Goal: Task Accomplishment & Management: Use online tool/utility

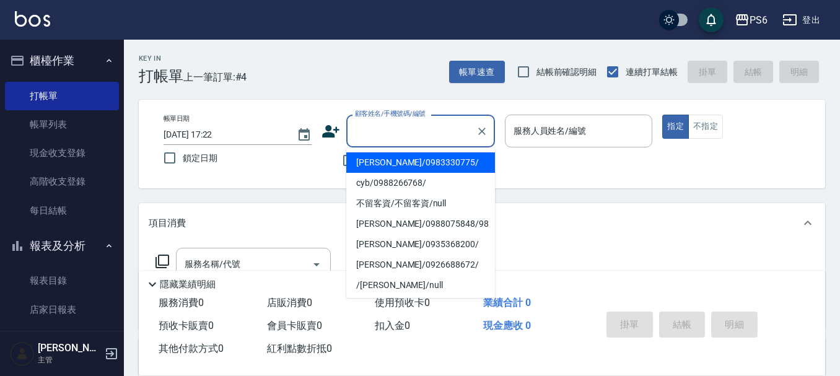
drag, startPoint x: 380, startPoint y: 78, endPoint x: 368, endPoint y: 78, distance: 11.1
click at [373, 78] on div "Key In 打帳單 上一筆訂單:#4 帳單速查 結帳前確認明細 連續打單結帳 掛單 結帳 明細" at bounding box center [474, 62] width 701 height 45
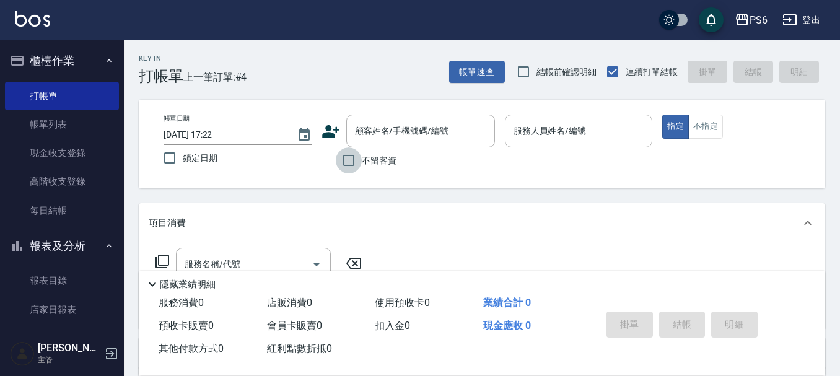
drag, startPoint x: 350, startPoint y: 164, endPoint x: 451, endPoint y: 153, distance: 101.5
click at [376, 162] on label "不留客資" at bounding box center [366, 160] width 61 height 26
click at [362, 162] on input "不留客資" at bounding box center [349, 160] width 26 height 26
checkbox input "true"
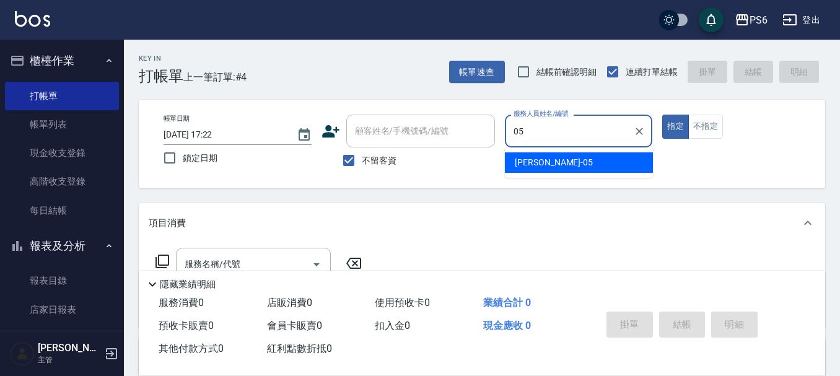
type input "05"
type button "true"
type input "[PERSON_NAME]-05"
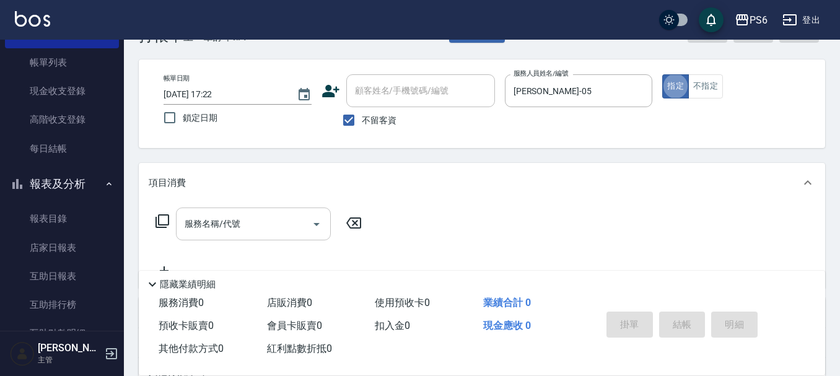
scroll to position [62, 0]
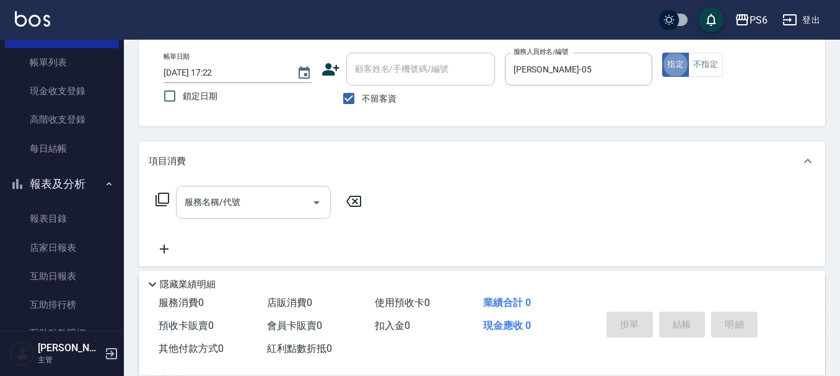
click at [244, 207] on input "服務名稱/代號" at bounding box center [243, 202] width 125 height 22
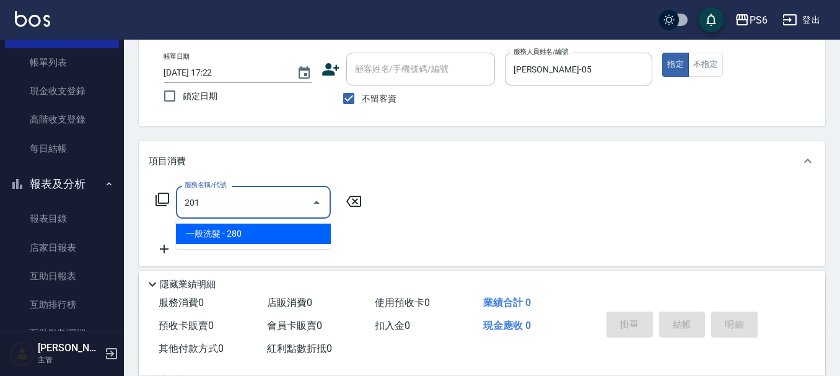
type input "一般洗髮(201)"
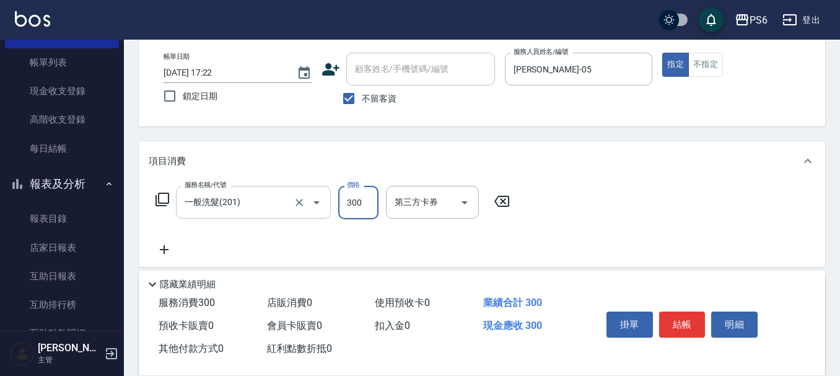
type input "300"
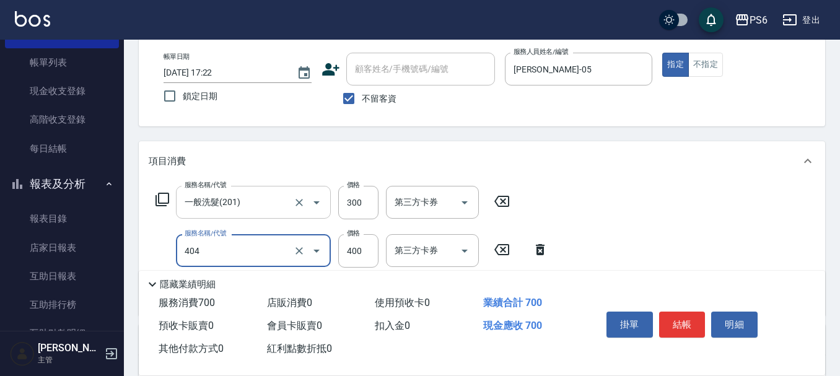
type input "B級剪髮(404)"
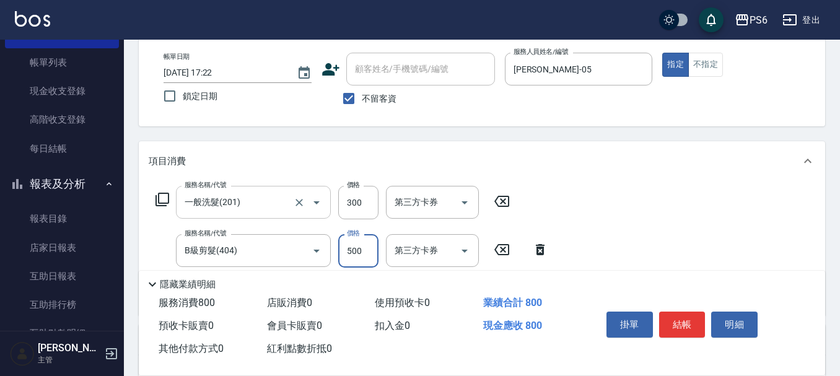
type input "500"
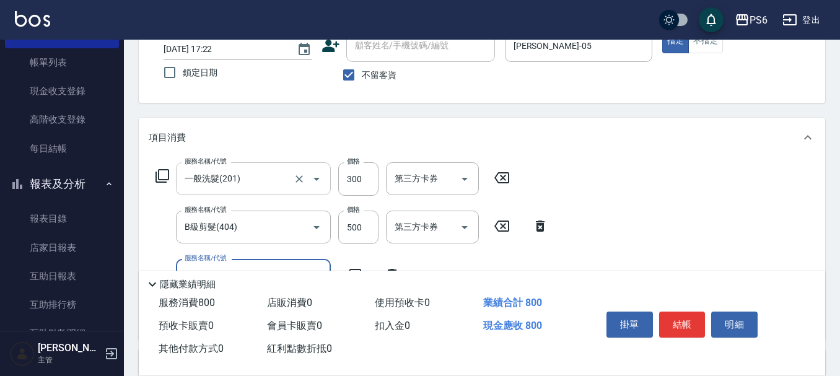
scroll to position [124, 0]
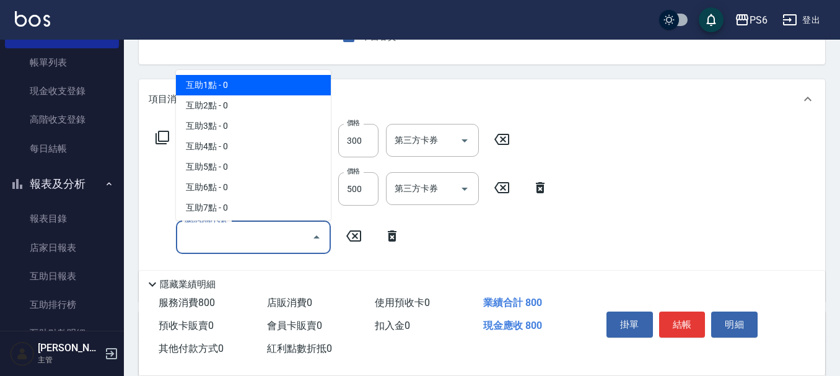
click at [288, 239] on input "服務名稱/代號" at bounding box center [243, 237] width 125 height 22
click at [249, 88] on span "互助1點 - 0" at bounding box center [253, 85] width 155 height 20
type input "互助1點(1)"
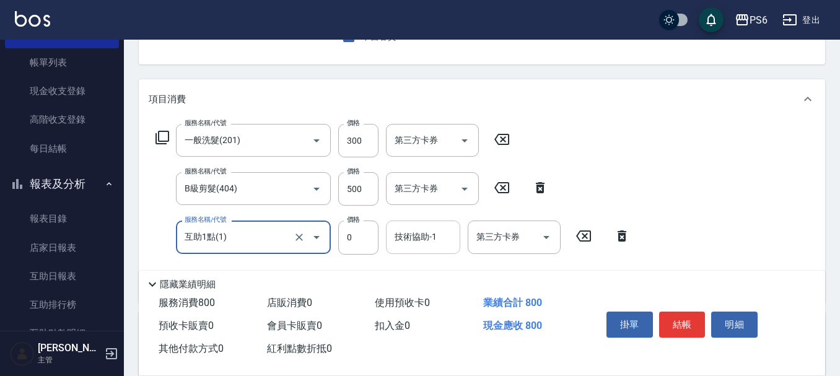
click at [433, 244] on input "技術協助-1" at bounding box center [422, 237] width 63 height 22
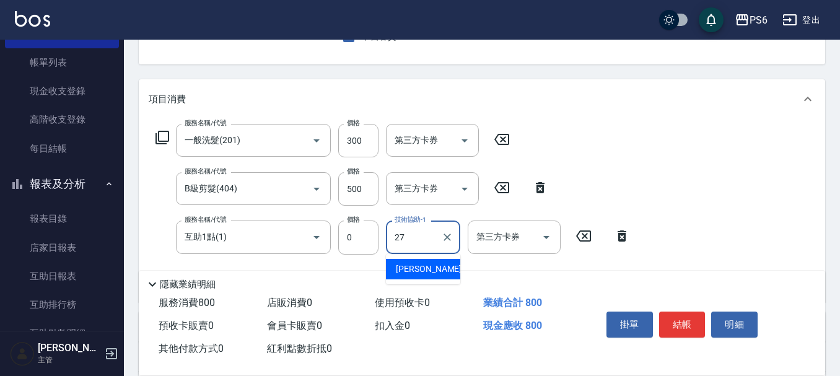
type input "[PERSON_NAME]-27"
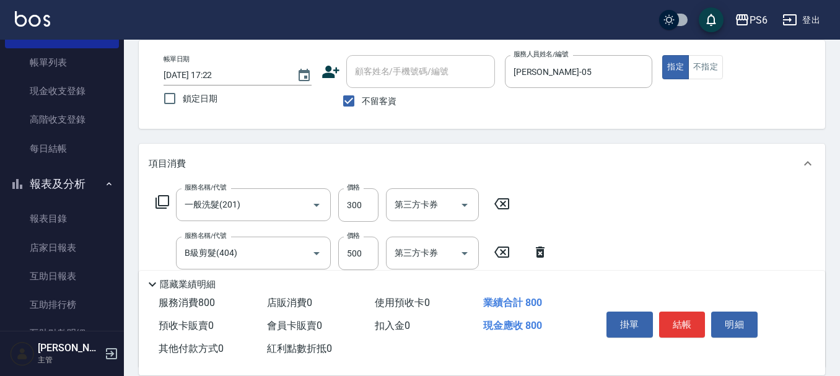
scroll to position [0, 0]
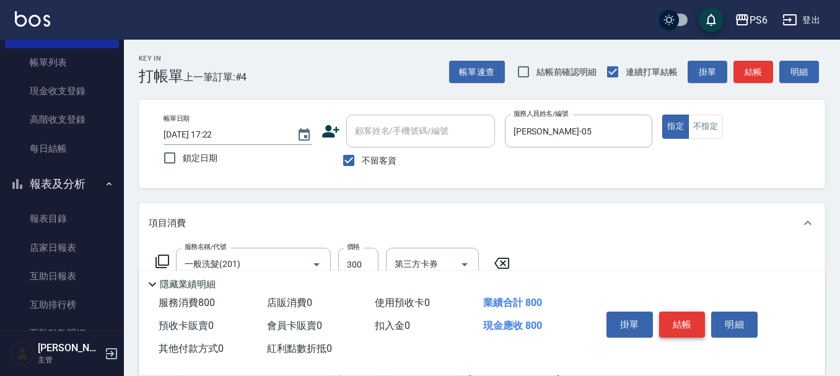
click at [685, 320] on button "結帳" at bounding box center [682, 324] width 46 height 26
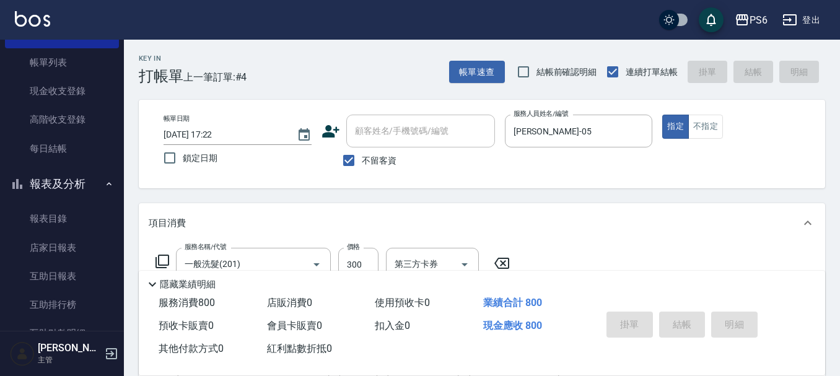
type input "[DATE] 19:02"
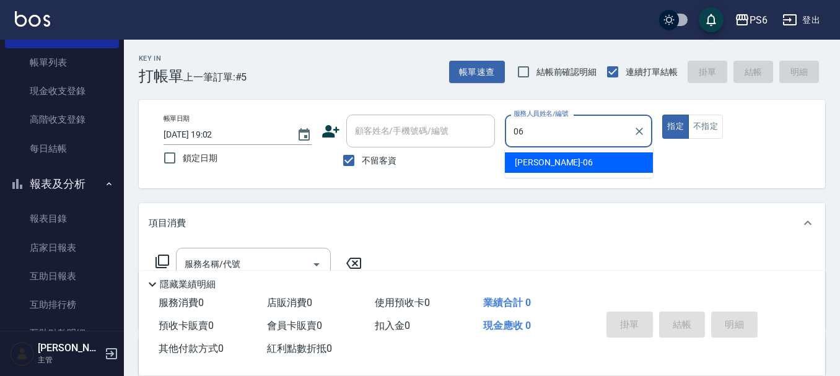
type input "[PERSON_NAME]-06"
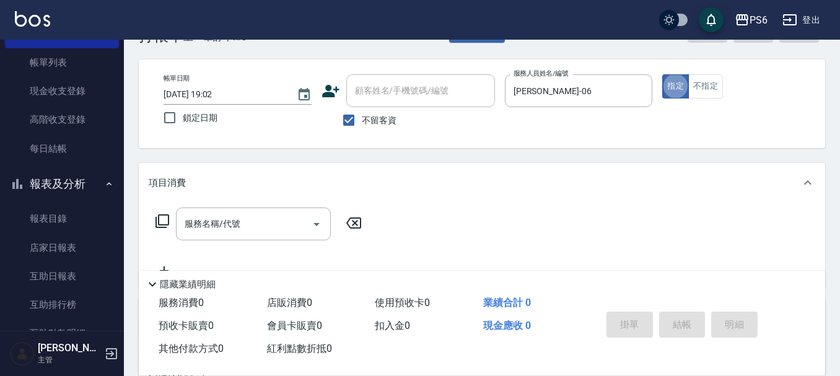
scroll to position [62, 0]
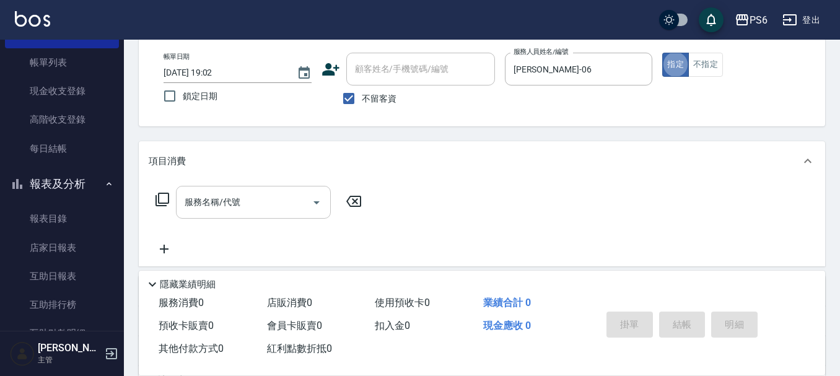
click at [263, 209] on input "服務名稱/代號" at bounding box center [243, 202] width 125 height 22
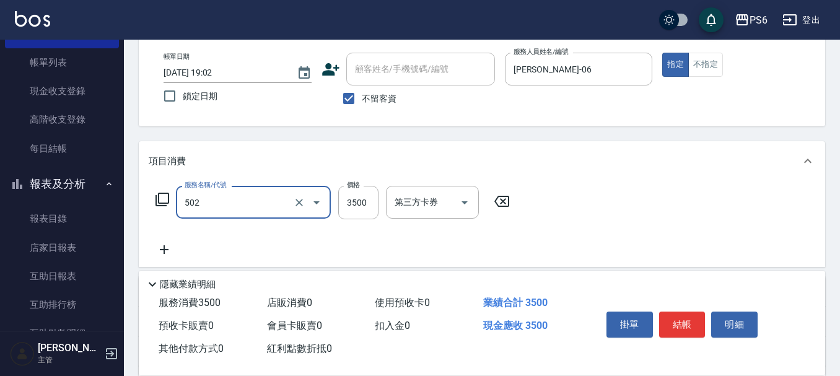
type input "水漾染髮(502)"
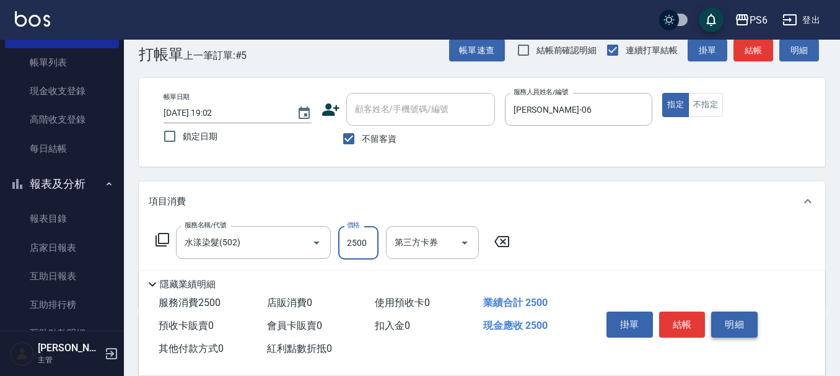
scroll to position [0, 0]
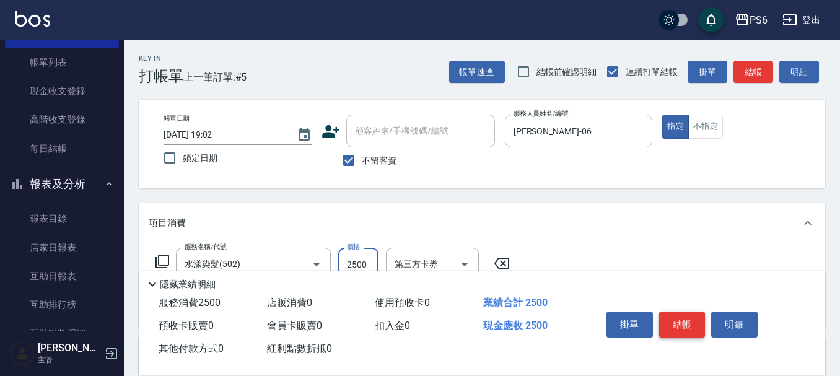
type input "2500"
click at [680, 321] on button "結帳" at bounding box center [682, 324] width 46 height 26
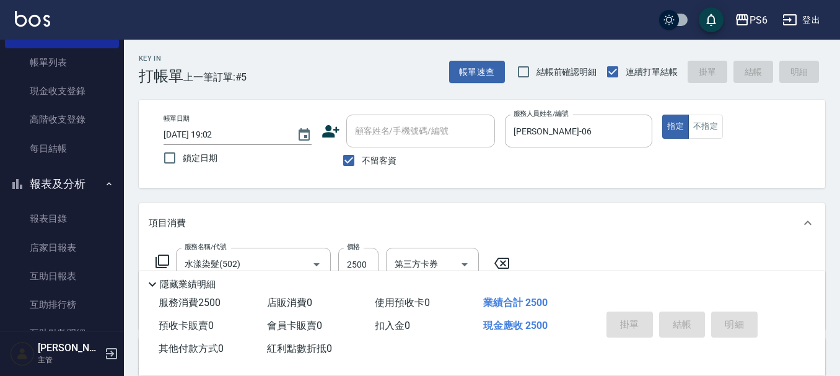
type input "[DATE] 19:03"
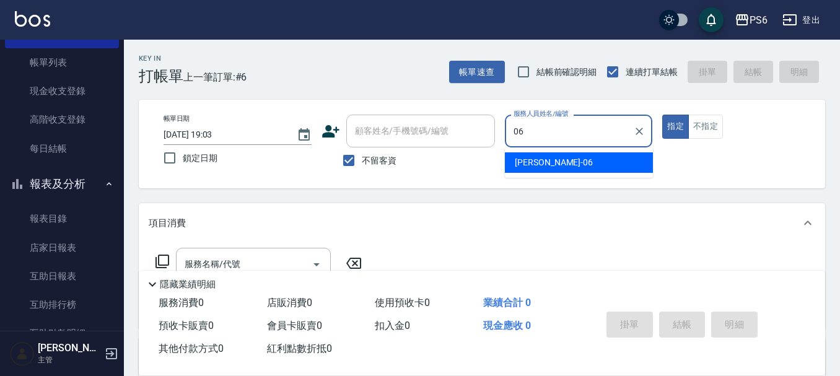
type input "[PERSON_NAME]-06"
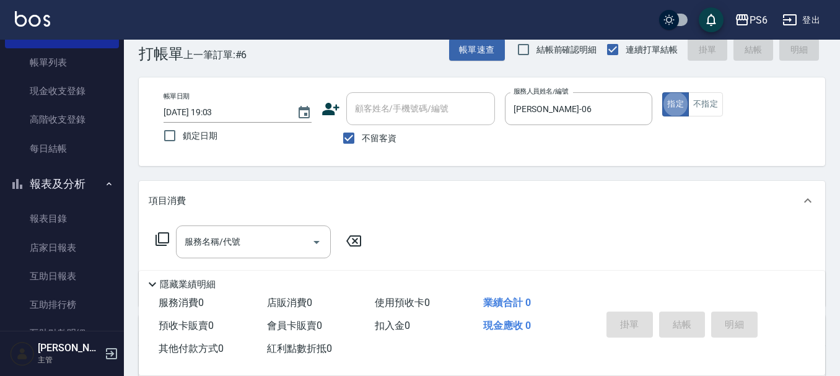
scroll to position [62, 0]
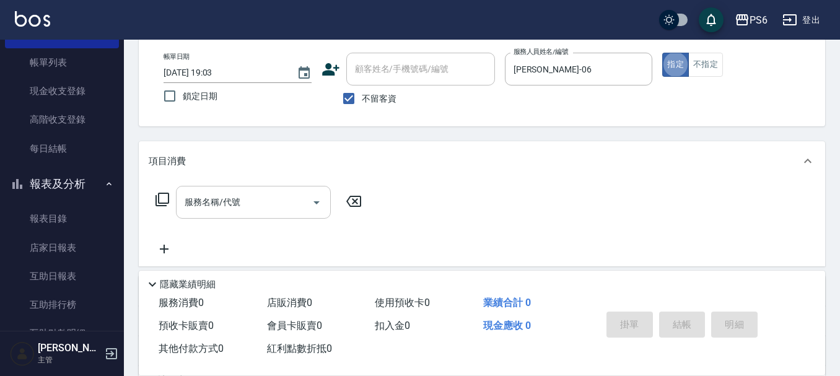
click at [268, 211] on div "服務名稱/代號" at bounding box center [253, 202] width 155 height 33
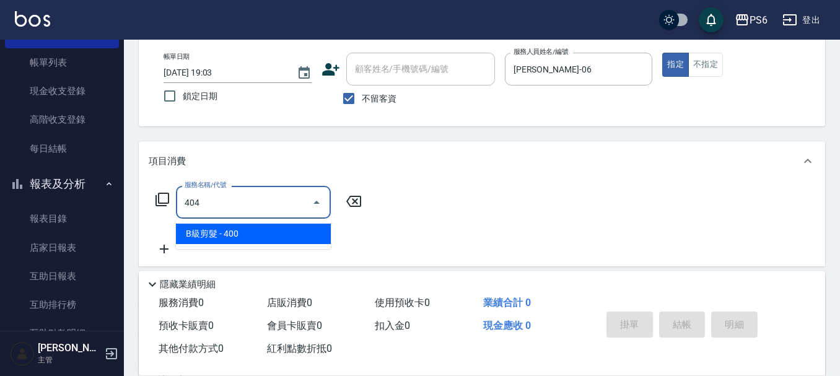
type input "B級剪髮(404)"
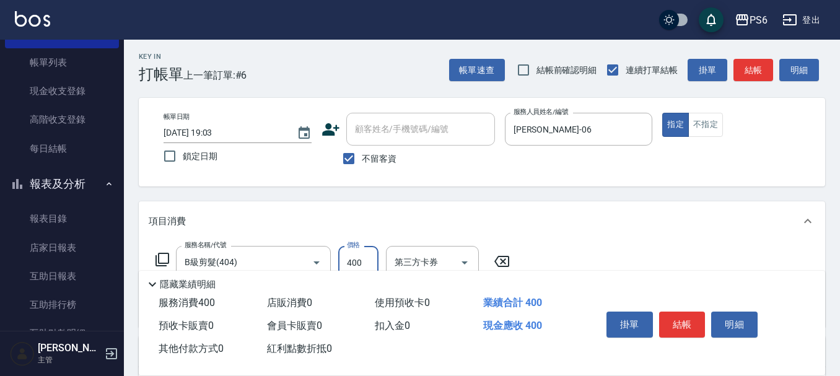
scroll to position [0, 0]
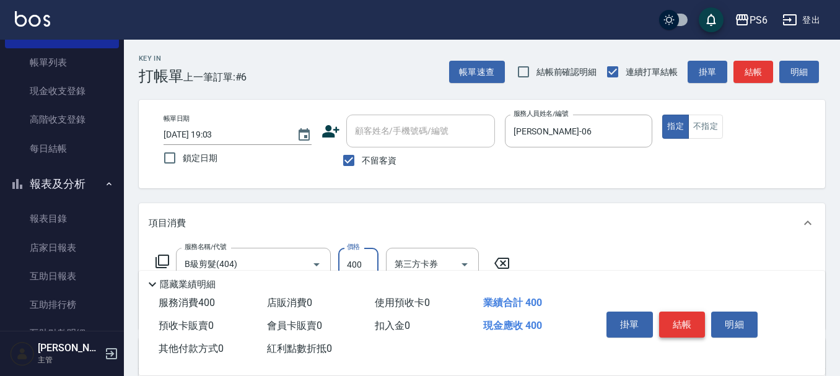
click at [689, 323] on button "結帳" at bounding box center [682, 324] width 46 height 26
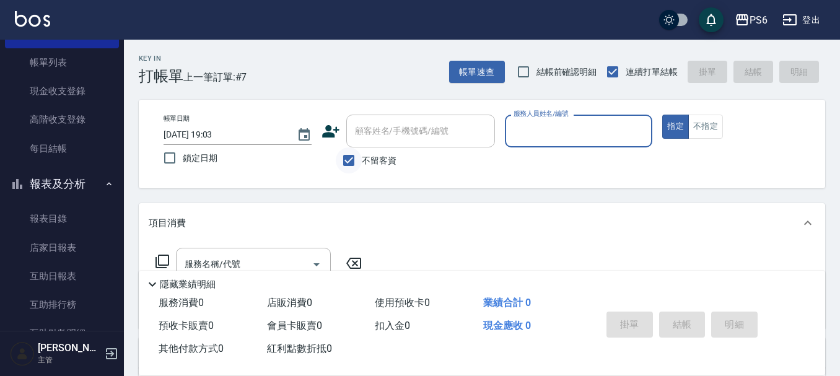
click at [354, 155] on input "不留客資" at bounding box center [349, 160] width 26 height 26
checkbox input "false"
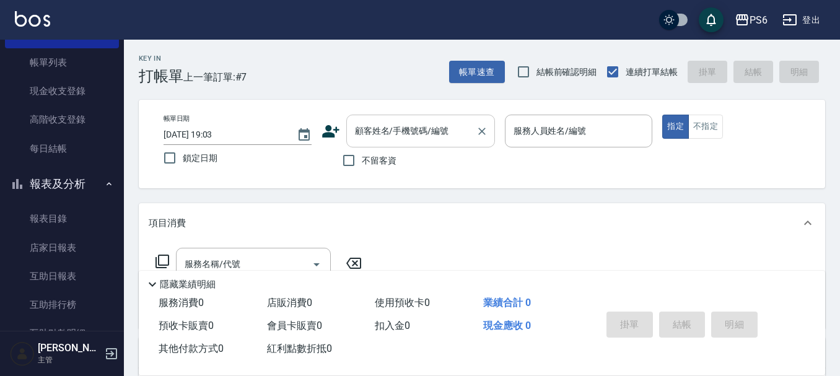
click at [381, 131] on div "顧客姓名/手機號碼/編號 顧客姓名/手機號碼/編號" at bounding box center [420, 131] width 149 height 33
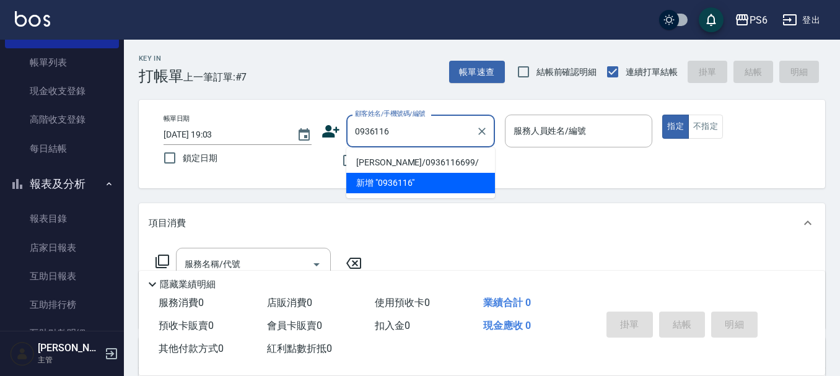
click at [466, 168] on li "[PERSON_NAME]/0936116699/" at bounding box center [420, 162] width 149 height 20
type input "[PERSON_NAME]/0936116699/"
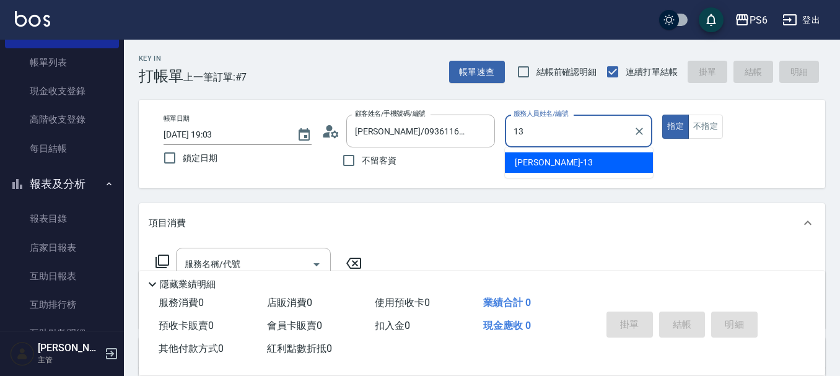
type input "[PERSON_NAME]-13"
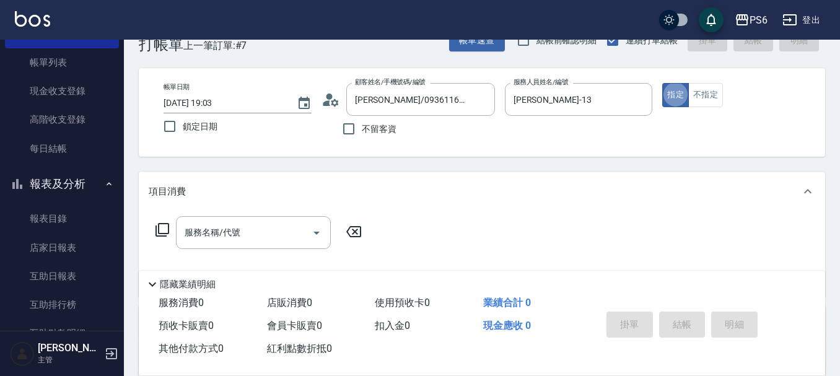
scroll to position [62, 0]
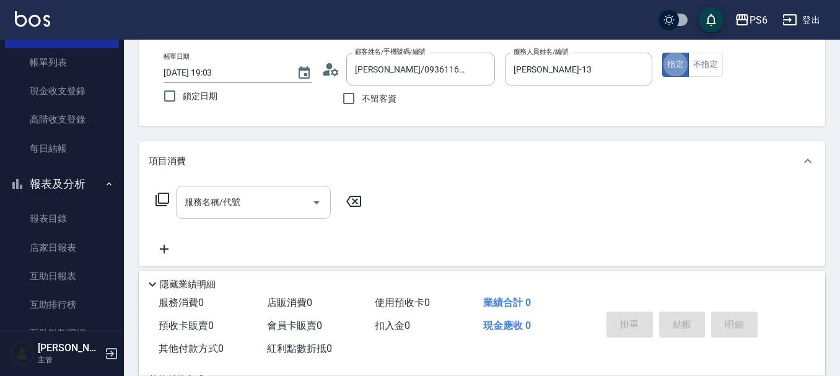
click at [217, 214] on div "服務名稱/代號" at bounding box center [253, 202] width 155 height 33
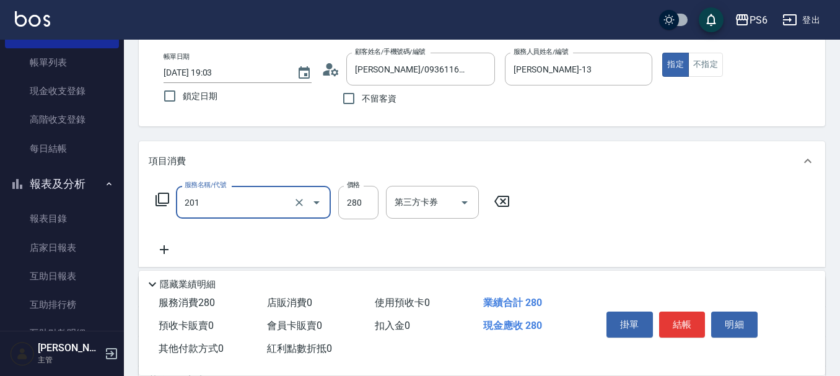
type input "一般洗髮(201)"
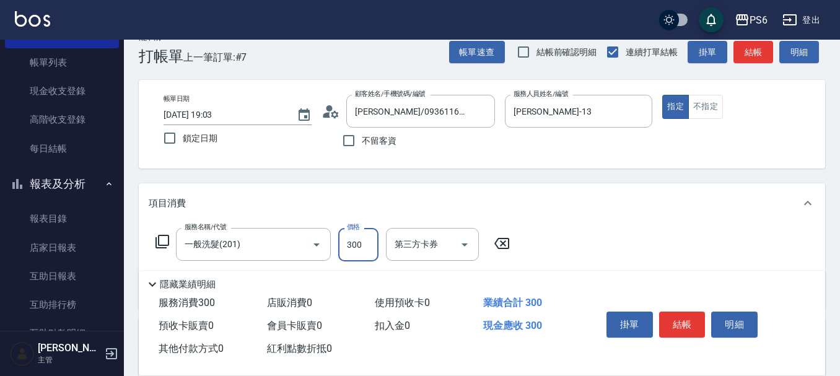
scroll to position [0, 0]
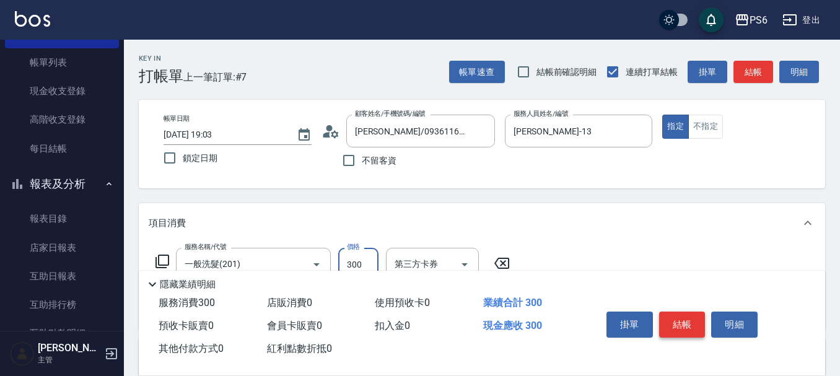
type input "300"
click at [677, 328] on button "結帳" at bounding box center [682, 324] width 46 height 26
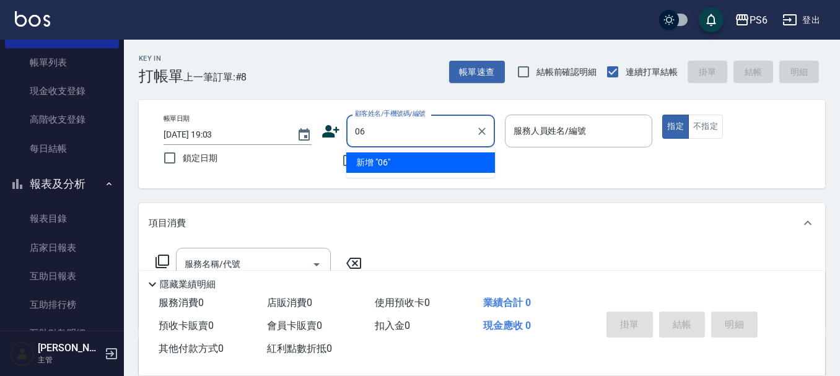
type input "0"
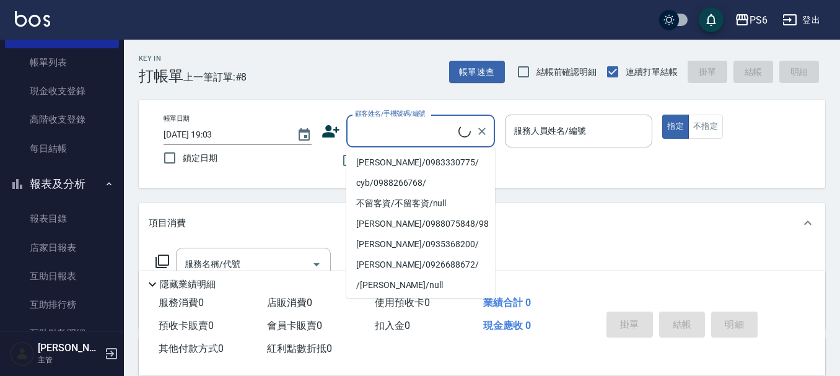
click at [393, 66] on div "Key In 打帳單 上一筆訂單:#8 帳單速查 結帳前確認明細 連續打單結帳 掛單 結帳 明細" at bounding box center [474, 62] width 701 height 45
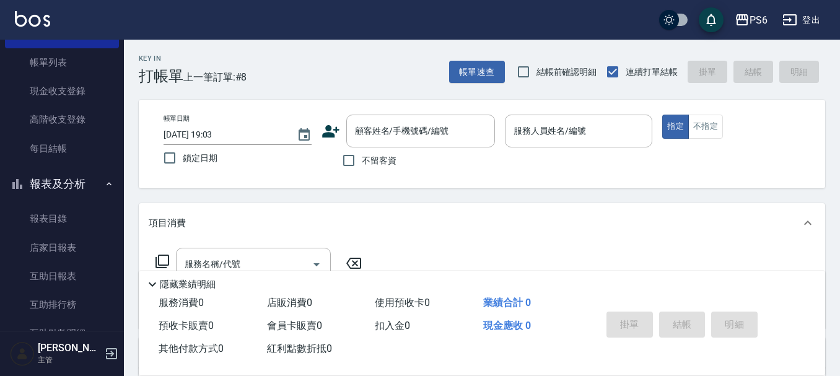
drag, startPoint x: 352, startPoint y: 162, endPoint x: 625, endPoint y: 90, distance: 282.3
click at [357, 162] on input "不留客資" at bounding box center [349, 160] width 26 height 26
checkbox input "true"
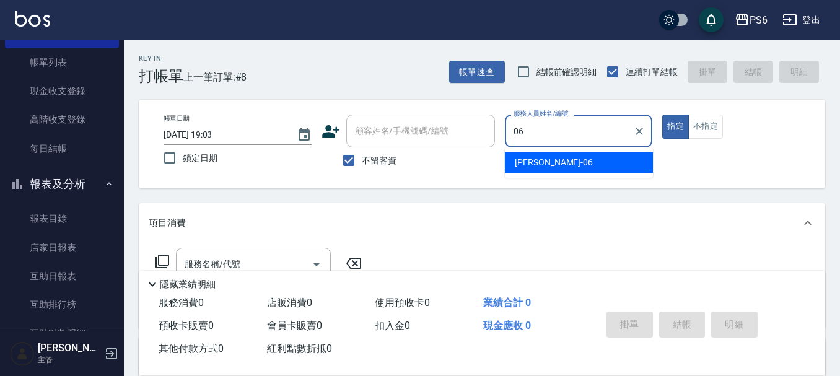
type input "[PERSON_NAME]-06"
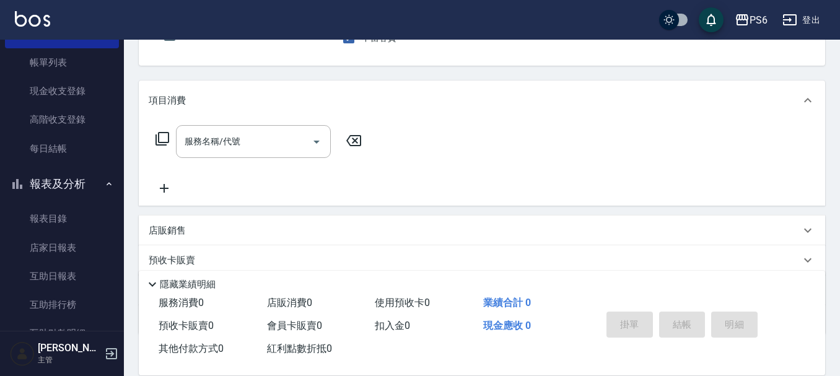
scroll to position [124, 0]
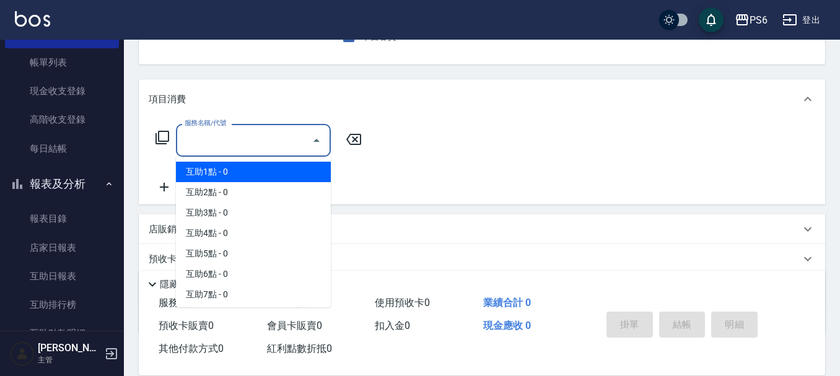
click at [287, 148] on input "服務名稱/代號" at bounding box center [243, 140] width 125 height 22
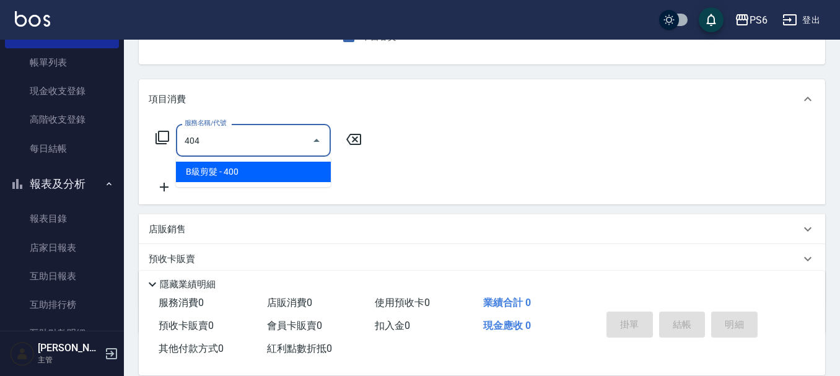
type input "B級剪髮(404)"
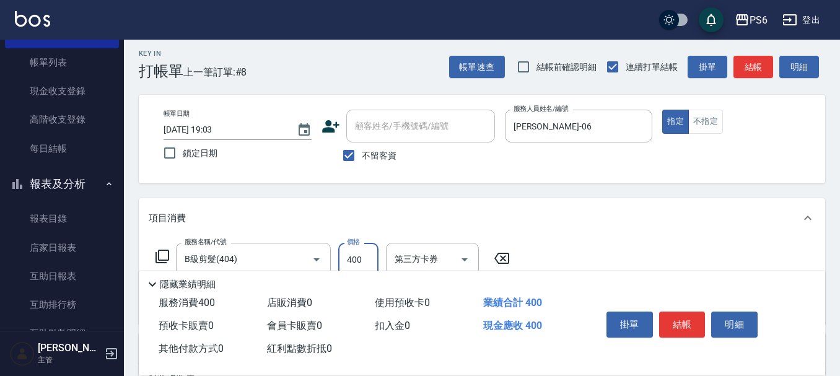
scroll to position [0, 0]
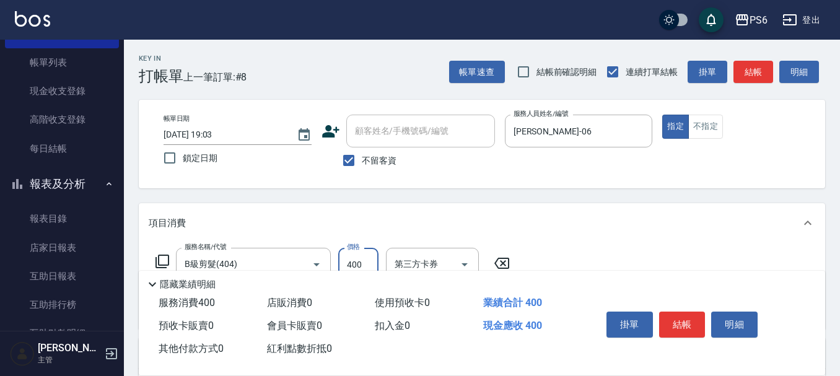
drag, startPoint x: 677, startPoint y: 313, endPoint x: 688, endPoint y: 308, distance: 11.6
click at [684, 311] on button "結帳" at bounding box center [682, 324] width 46 height 26
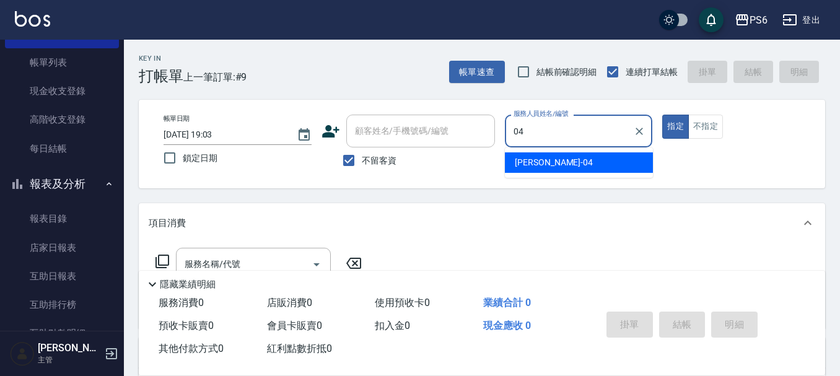
type input "[PERSON_NAME]-04"
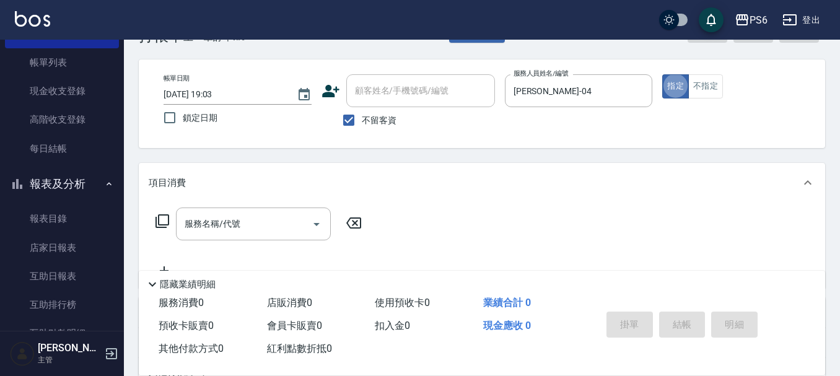
scroll to position [62, 0]
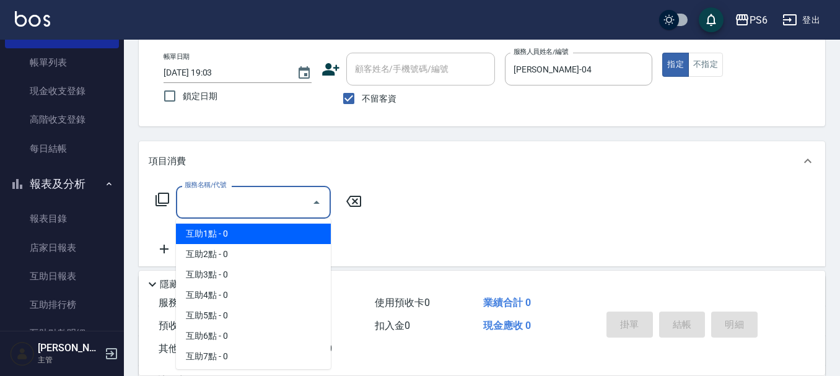
click at [270, 209] on input "服務名稱/代號" at bounding box center [243, 202] width 125 height 22
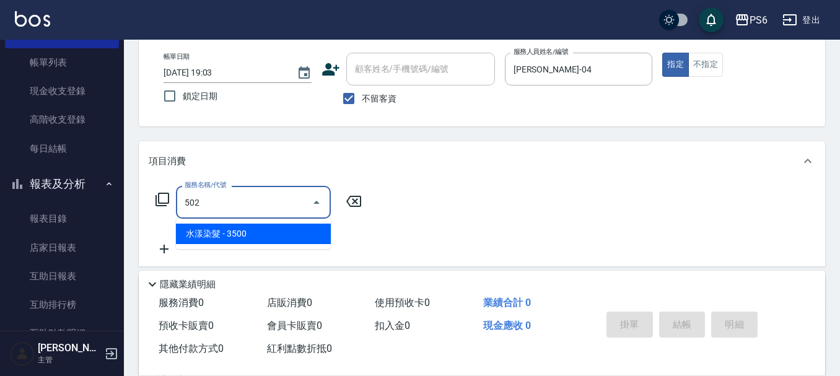
type input "水漾染髮(502)"
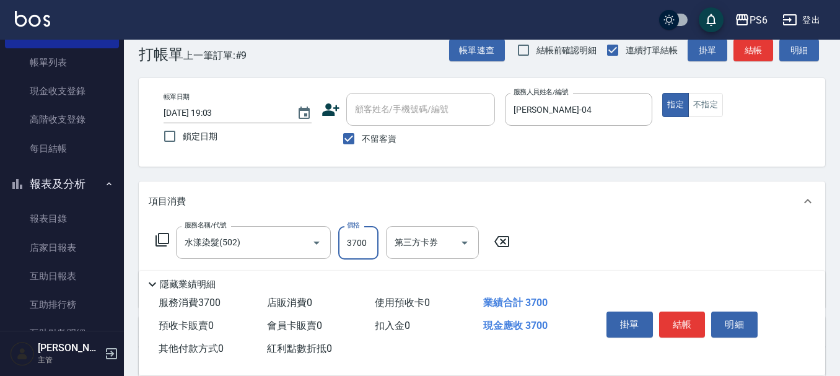
scroll to position [0, 0]
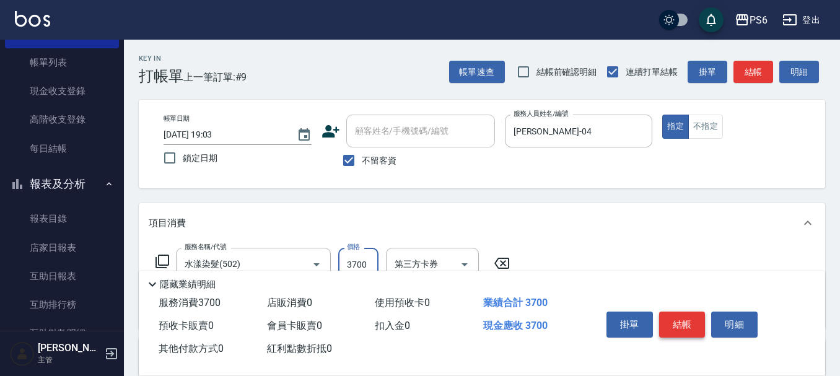
type input "3700"
click at [677, 311] on button "結帳" at bounding box center [682, 324] width 46 height 26
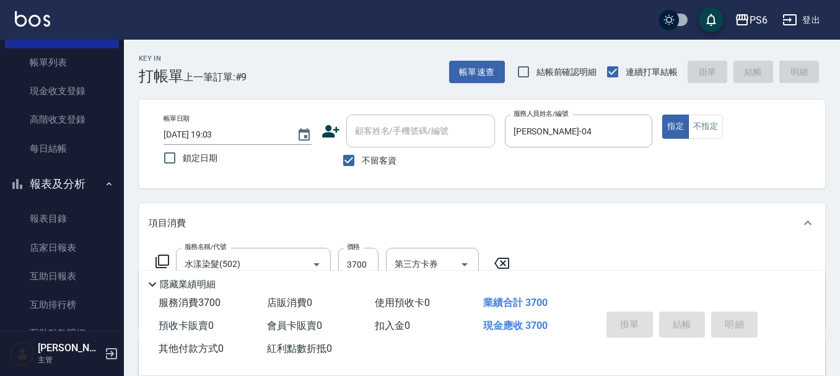
type input "[DATE] 19:04"
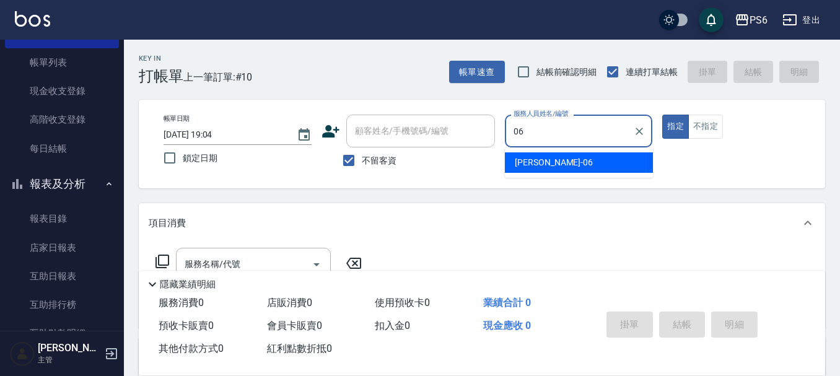
type input "[PERSON_NAME]-06"
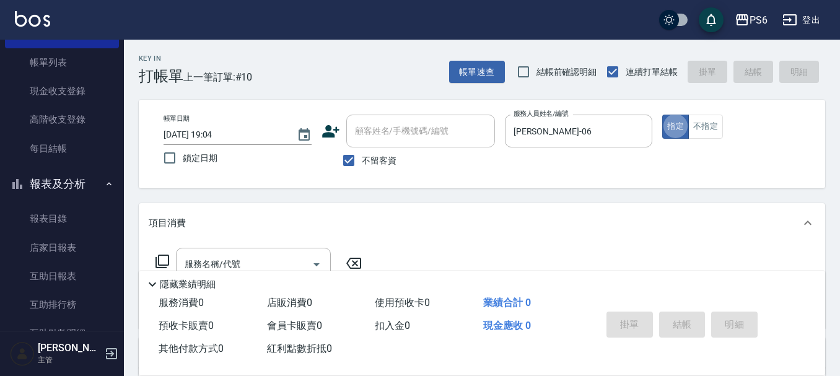
scroll to position [62, 0]
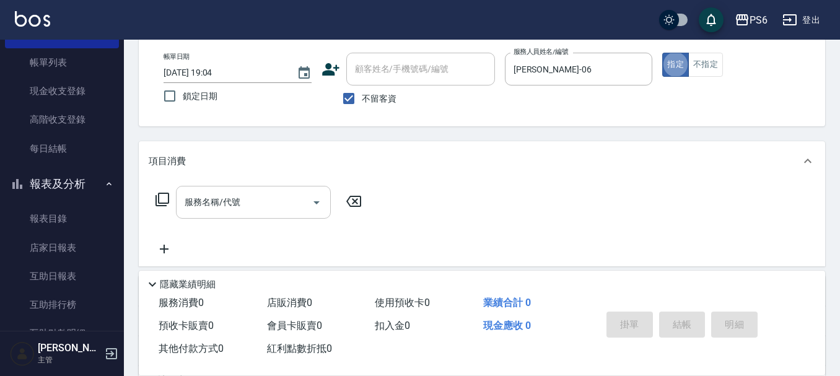
click at [253, 207] on input "服務名稱/代號" at bounding box center [243, 202] width 125 height 22
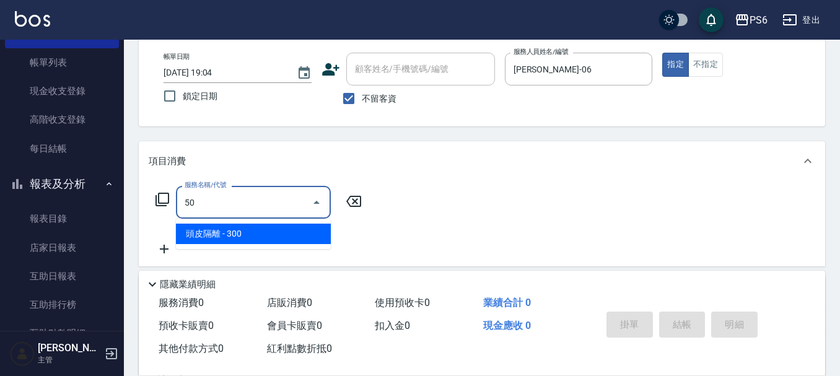
type input "5"
type input "一般洗髮(201)"
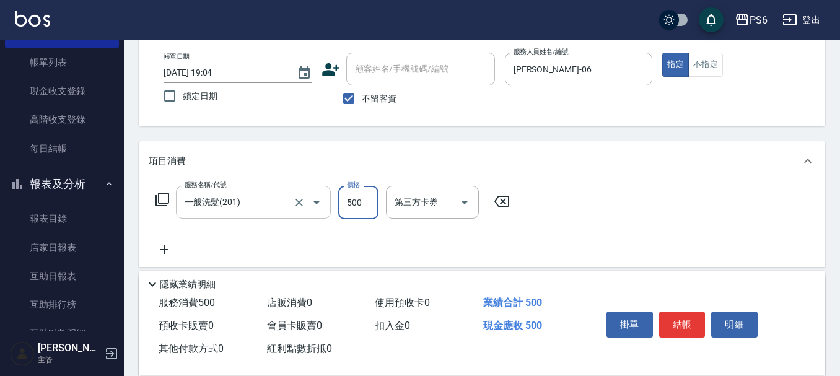
type input "500"
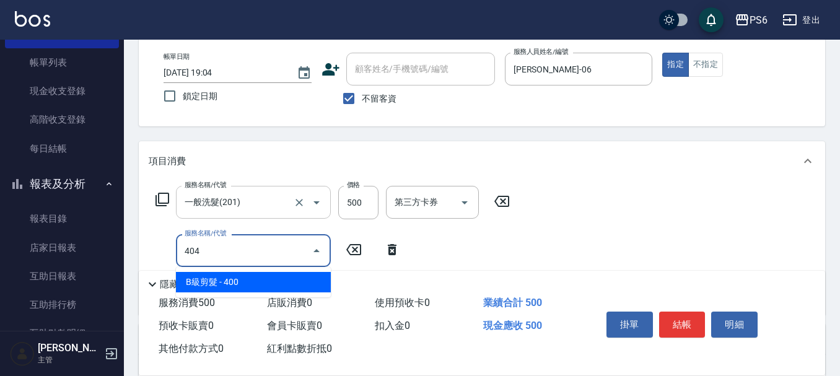
type input "B級剪髮(404)"
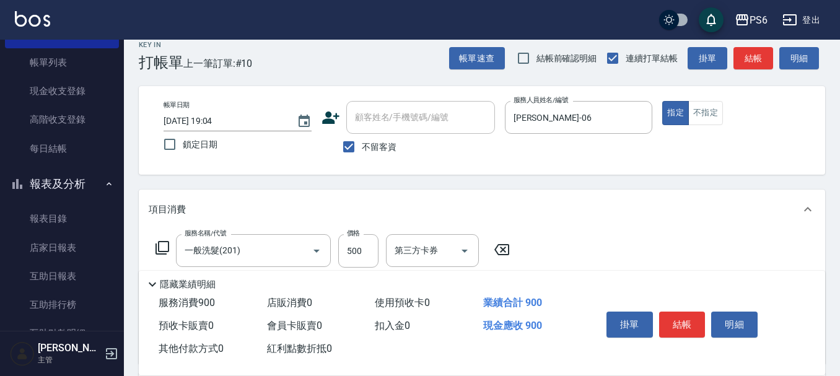
scroll to position [0, 0]
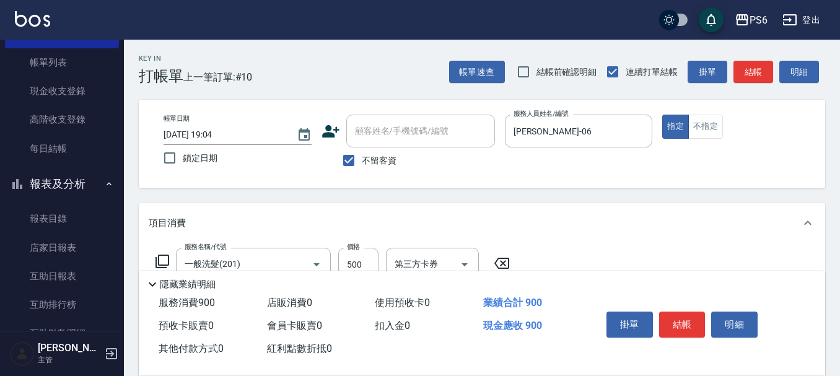
click at [673, 321] on button "結帳" at bounding box center [682, 324] width 46 height 26
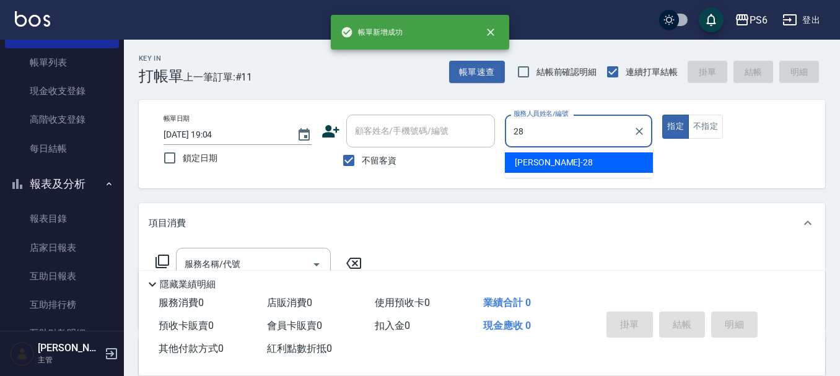
type input "[PERSON_NAME]-28"
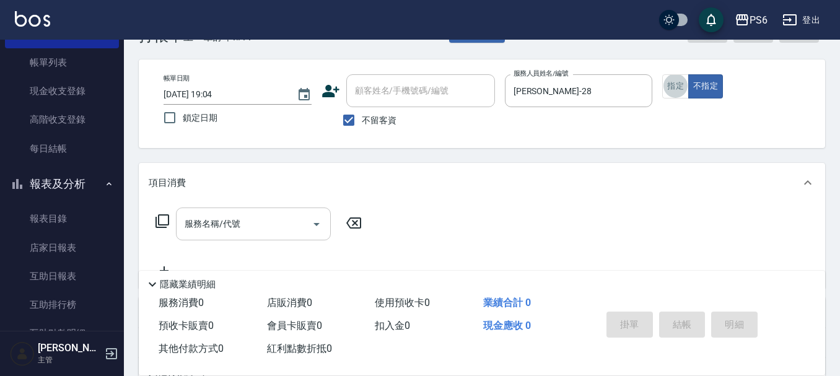
scroll to position [62, 0]
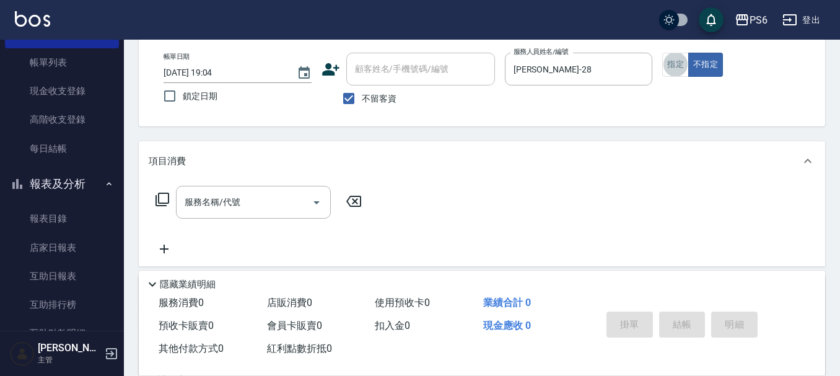
click at [224, 202] on div "服務名稱/代號 服務名稱/代號" at bounding box center [253, 202] width 155 height 33
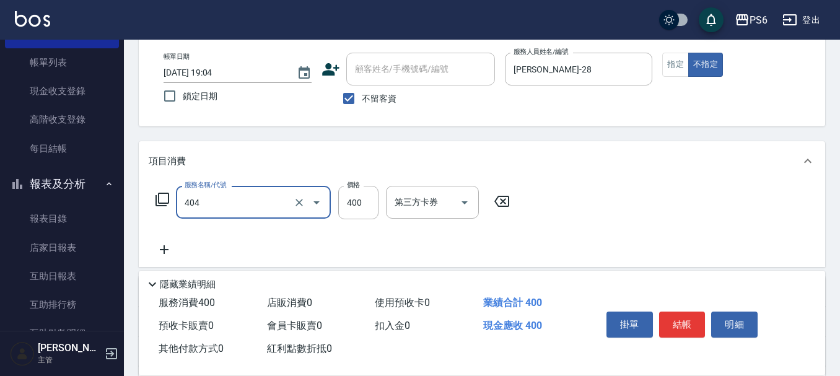
type input "B級剪髮(404)"
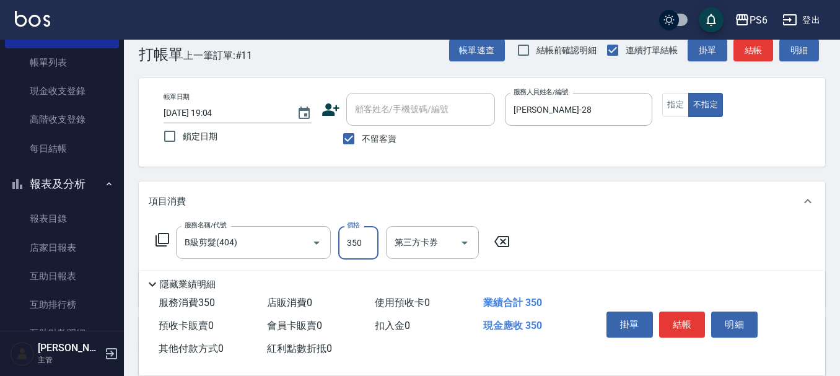
scroll to position [0, 0]
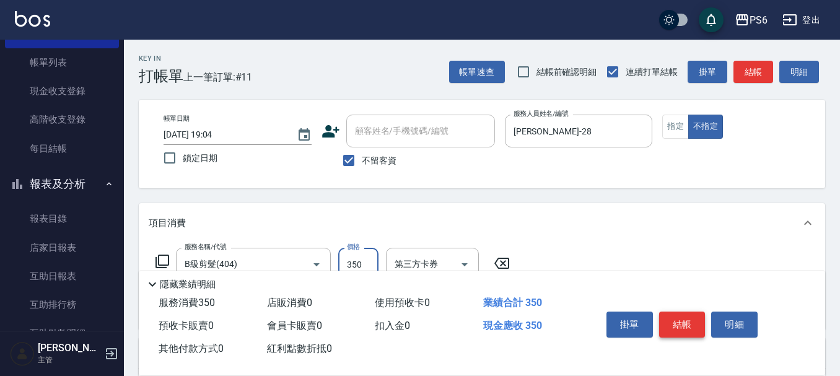
type input "350"
click at [685, 319] on button "結帳" at bounding box center [682, 324] width 46 height 26
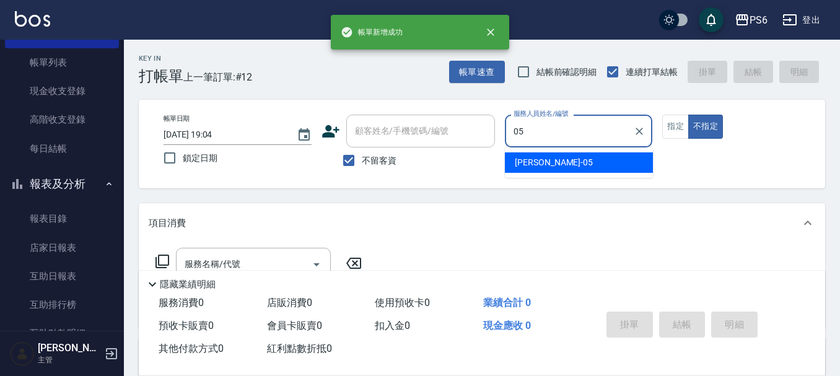
type input "05"
type button "false"
type input "[PERSON_NAME]-05"
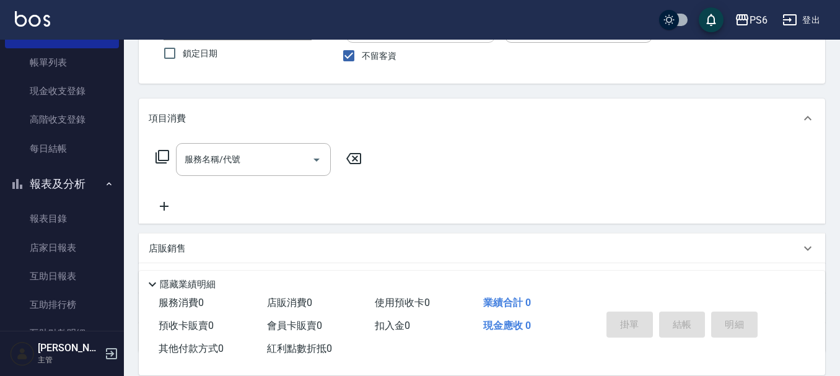
scroll to position [124, 0]
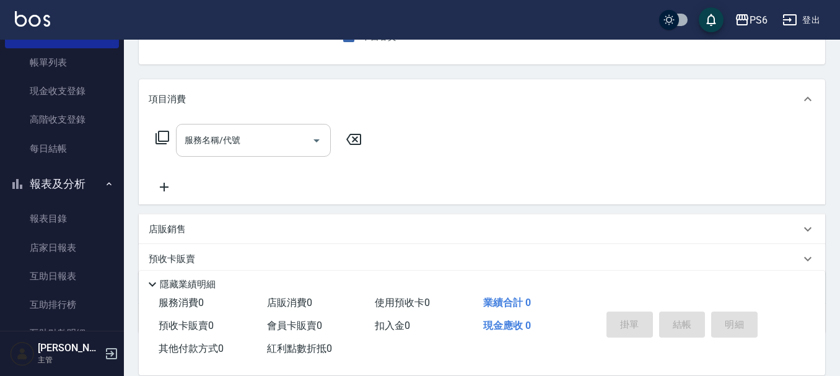
click at [276, 145] on input "服務名稱/代號" at bounding box center [243, 140] width 125 height 22
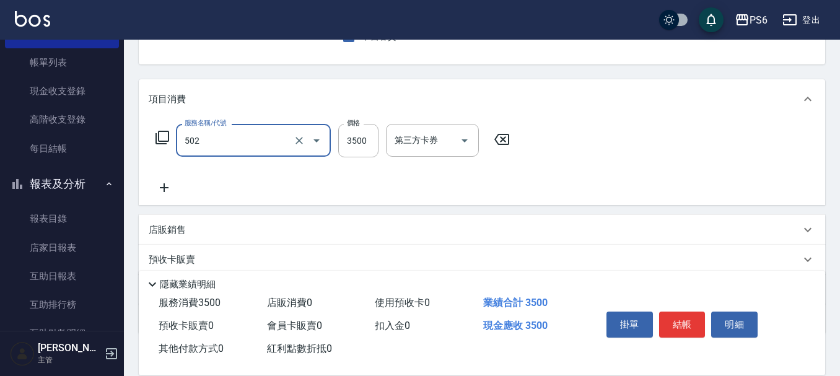
type input "水漾染髮(502)"
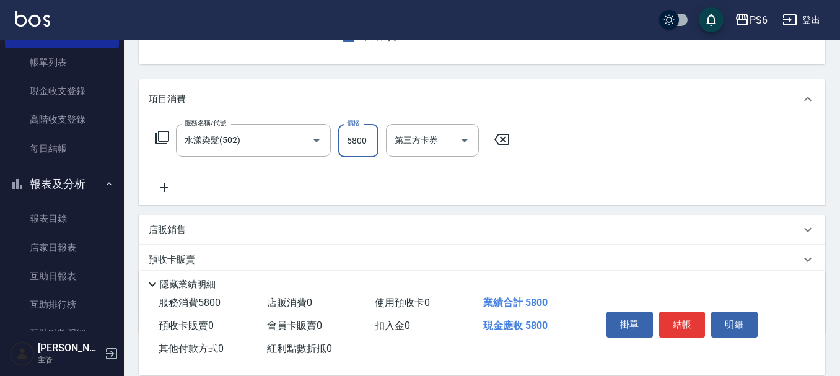
type input "5800"
click at [170, 189] on icon at bounding box center [164, 187] width 31 height 15
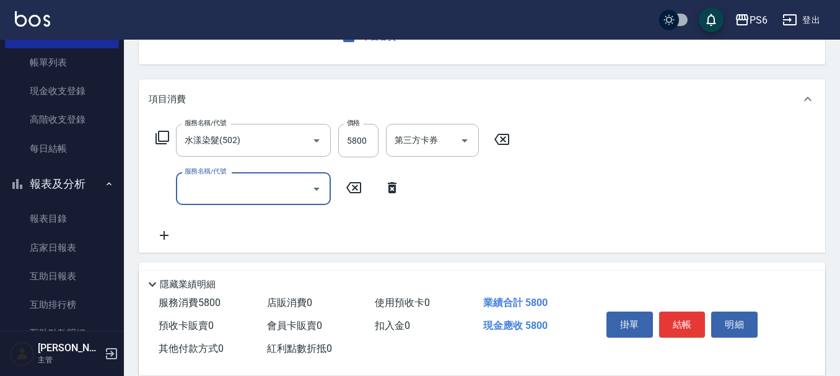
click at [257, 189] on input "服務名稱/代號" at bounding box center [243, 189] width 125 height 22
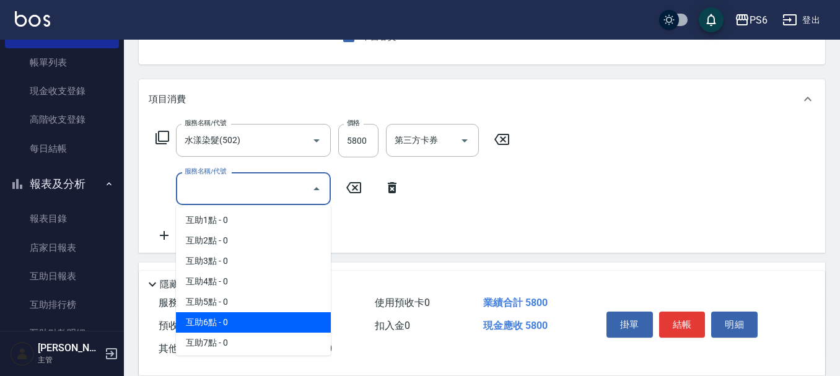
click at [251, 321] on span "互助6點 - 0" at bounding box center [253, 322] width 155 height 20
type input "互助6點(6)"
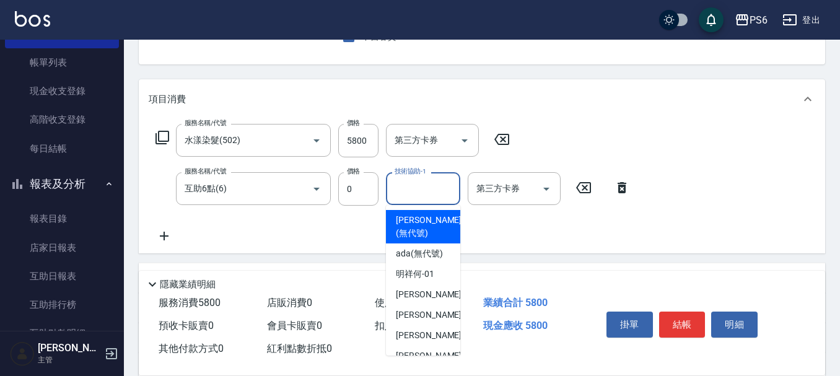
click at [406, 188] on input "技術協助-1" at bounding box center [422, 189] width 63 height 22
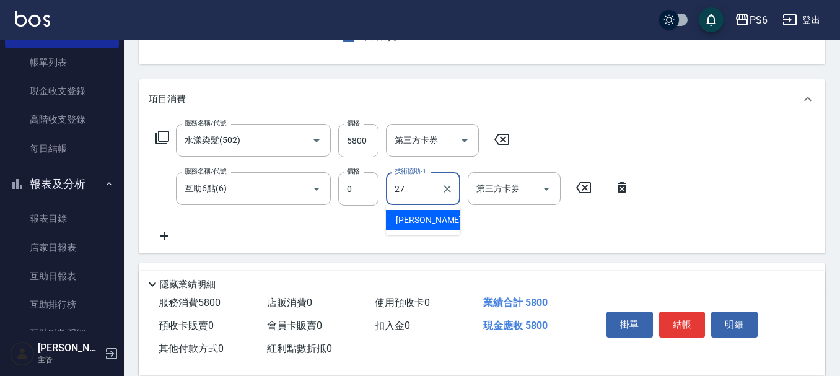
type input "[PERSON_NAME]-27"
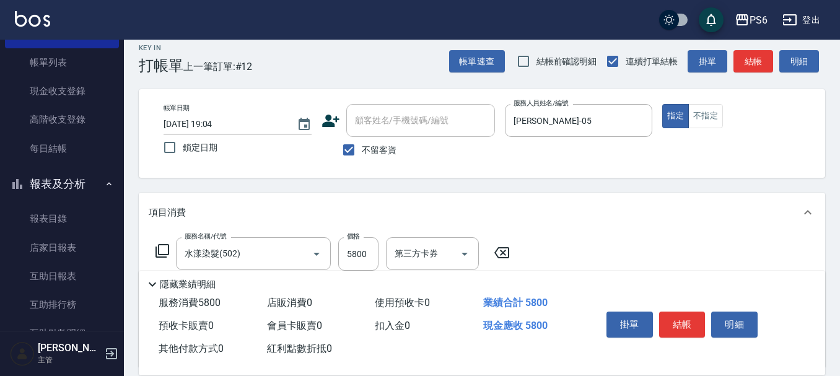
scroll to position [0, 0]
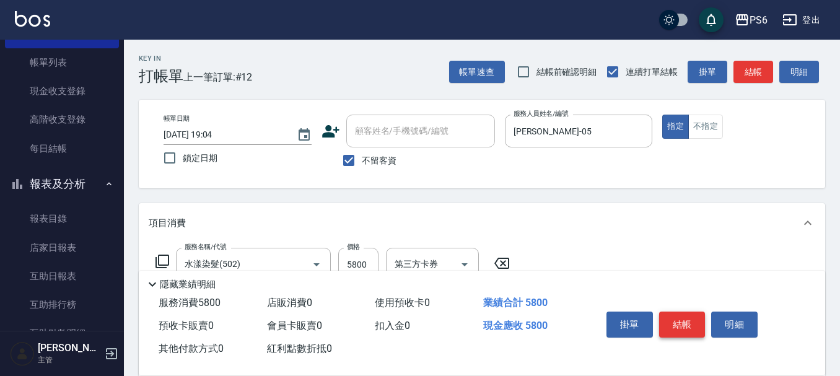
click at [682, 323] on button "結帳" at bounding box center [682, 324] width 46 height 26
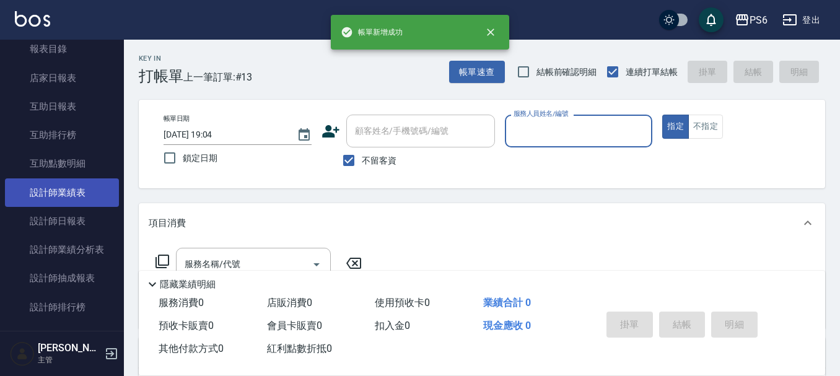
scroll to position [310, 0]
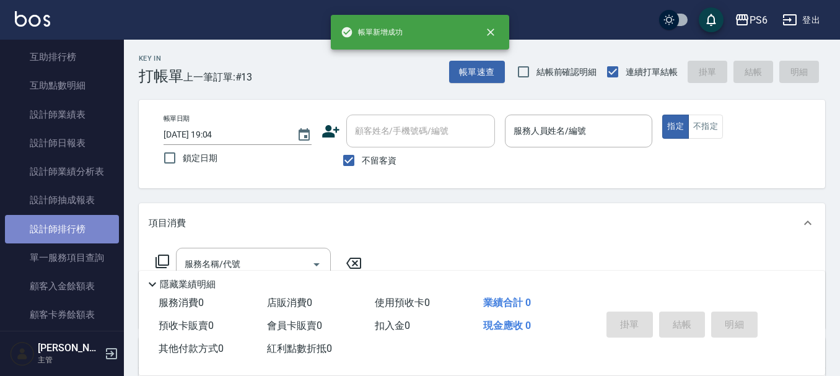
click at [76, 217] on link "設計師排行榜" at bounding box center [62, 229] width 114 height 28
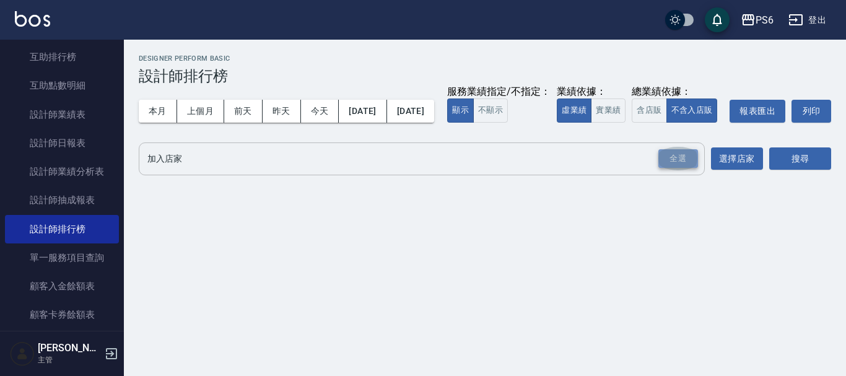
click at [683, 168] on div "全選" at bounding box center [678, 158] width 40 height 19
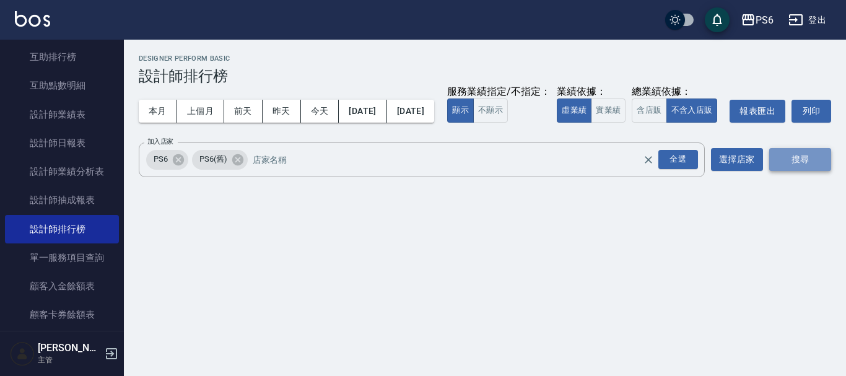
click at [797, 171] on button "搜尋" at bounding box center [800, 159] width 62 height 23
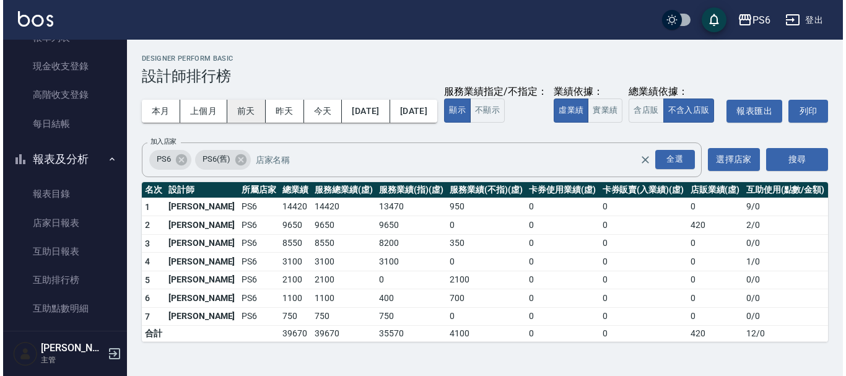
scroll to position [62, 0]
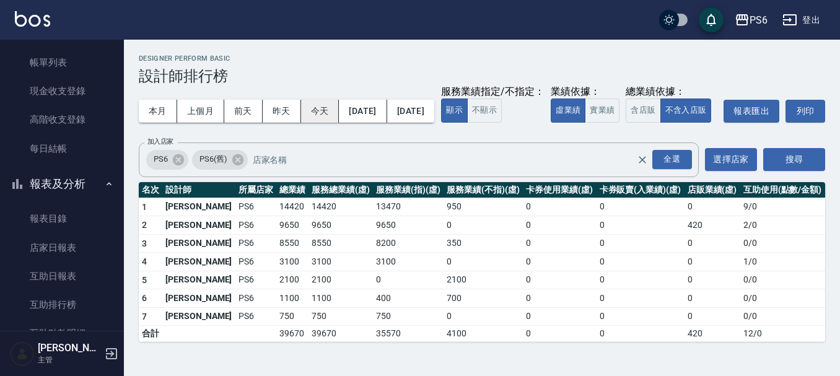
click at [336, 110] on button "今天" at bounding box center [320, 111] width 38 height 23
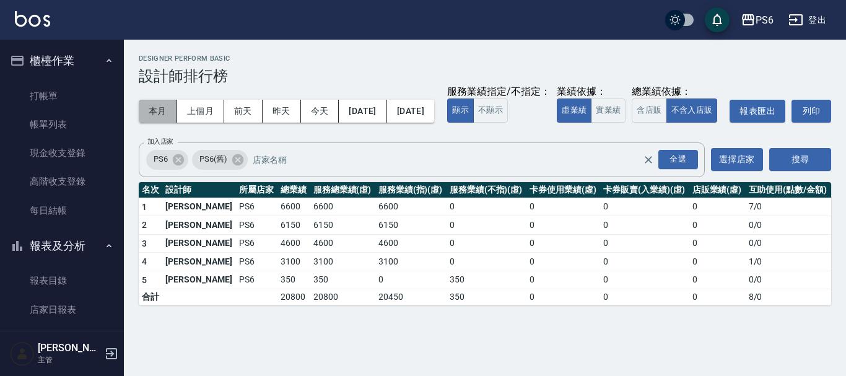
click at [149, 113] on button "本月" at bounding box center [158, 111] width 38 height 23
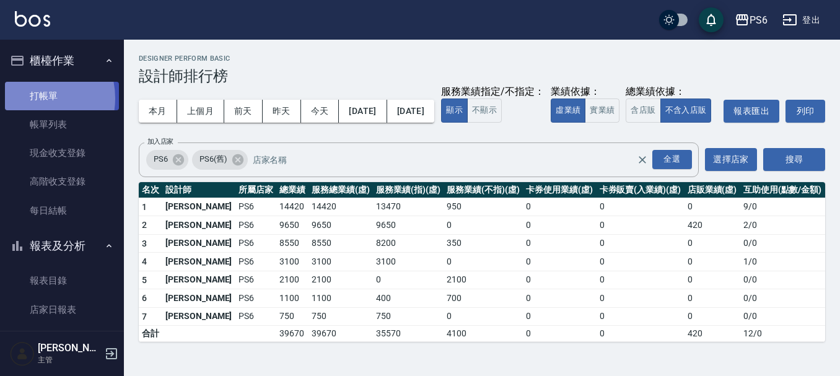
click at [30, 98] on link "打帳單" at bounding box center [62, 96] width 114 height 28
